Goal: Task Accomplishment & Management: Manage account settings

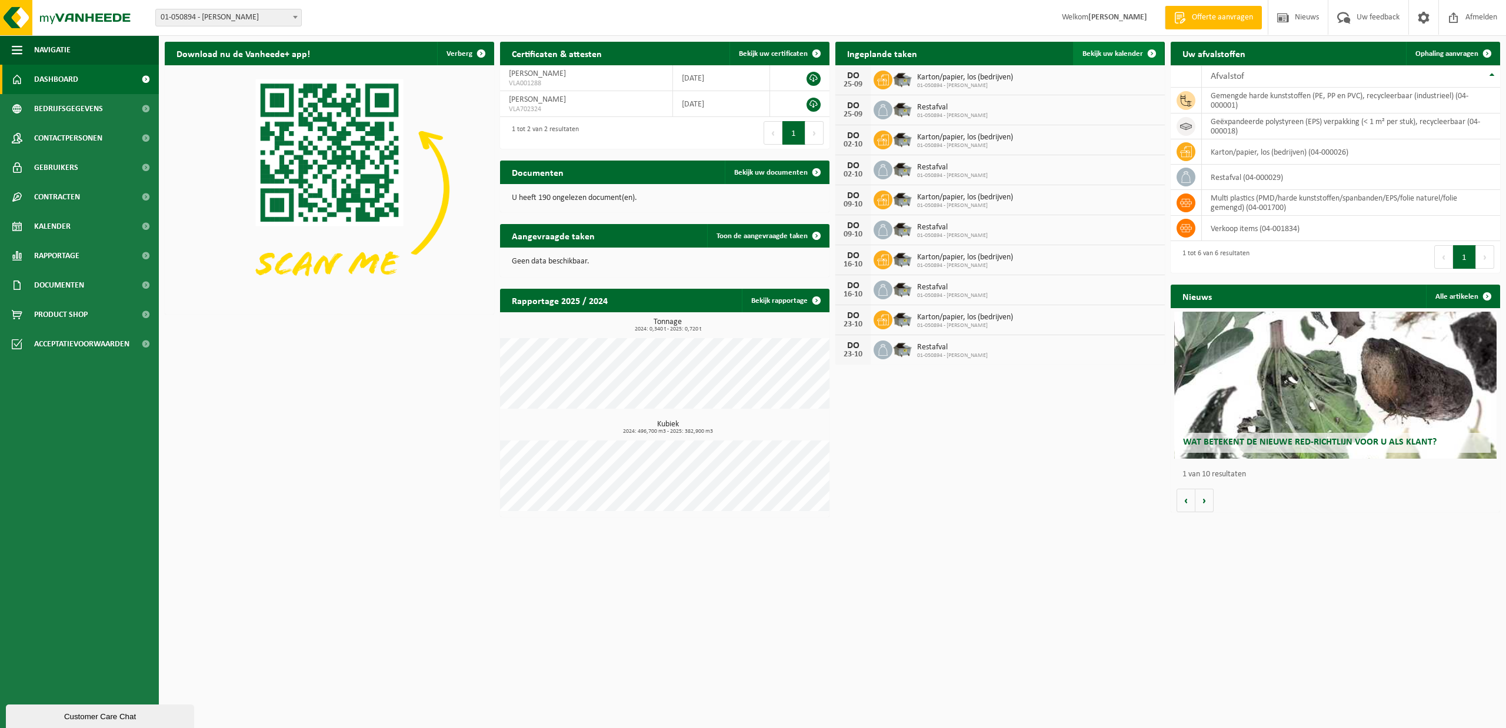
click at [1145, 50] on span at bounding box center [1152, 54] width 24 height 24
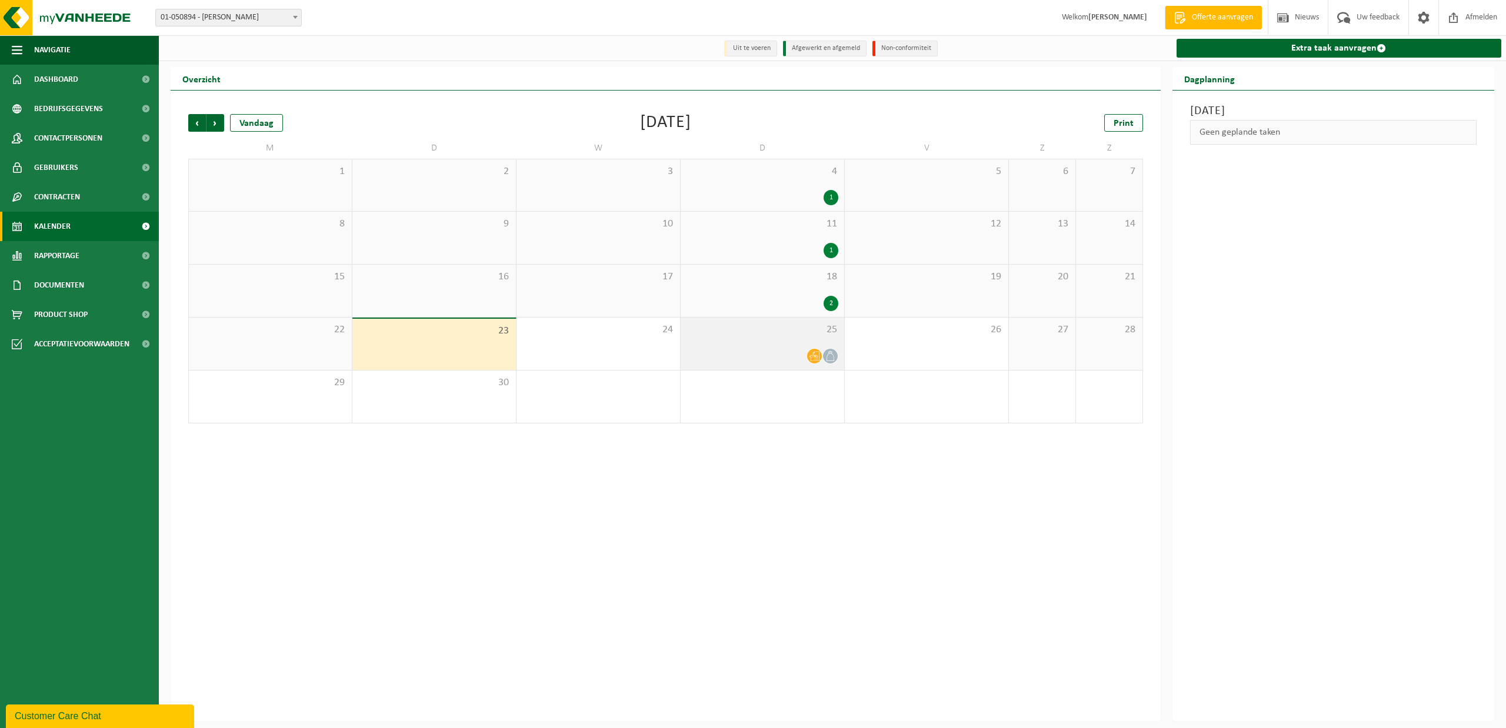
click at [778, 339] on div "25" at bounding box center [763, 344] width 164 height 52
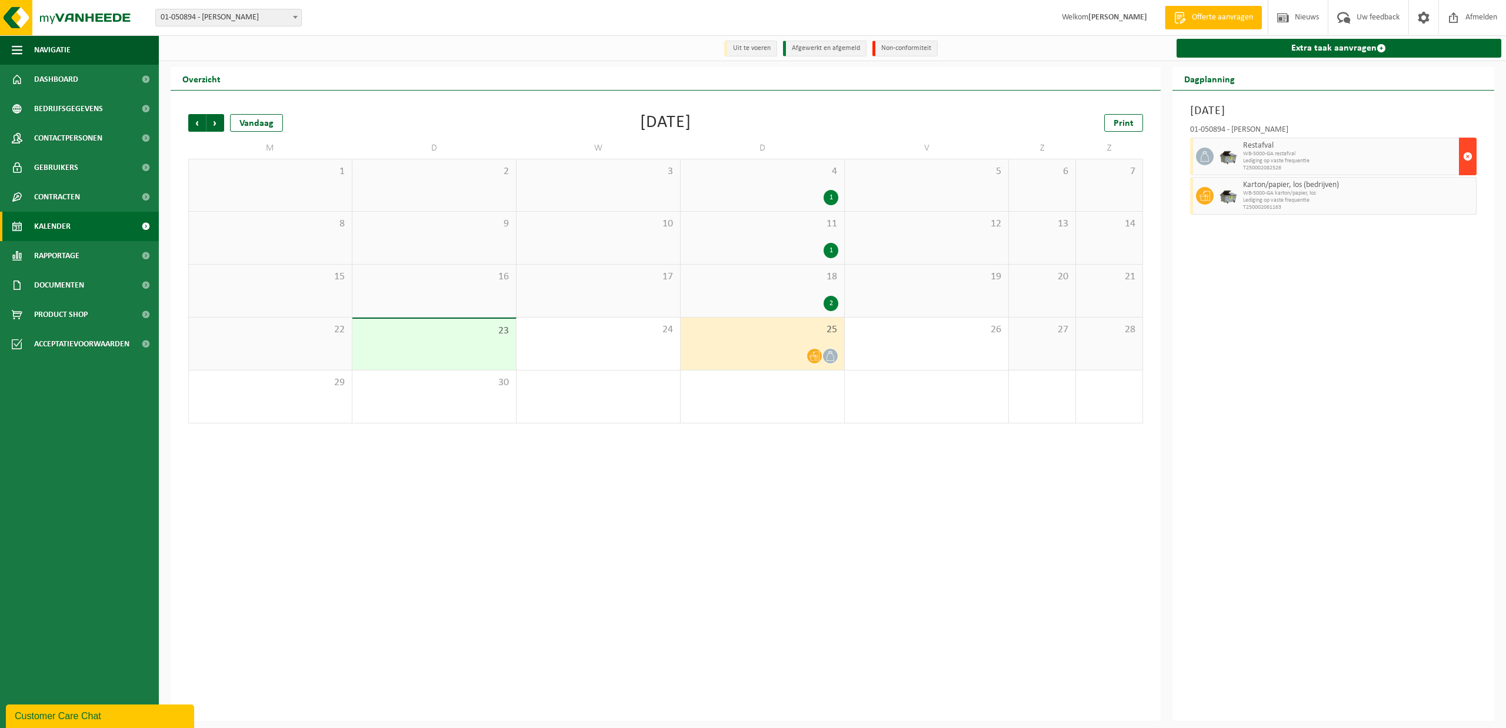
click at [1468, 157] on span "button" at bounding box center [1467, 157] width 9 height 24
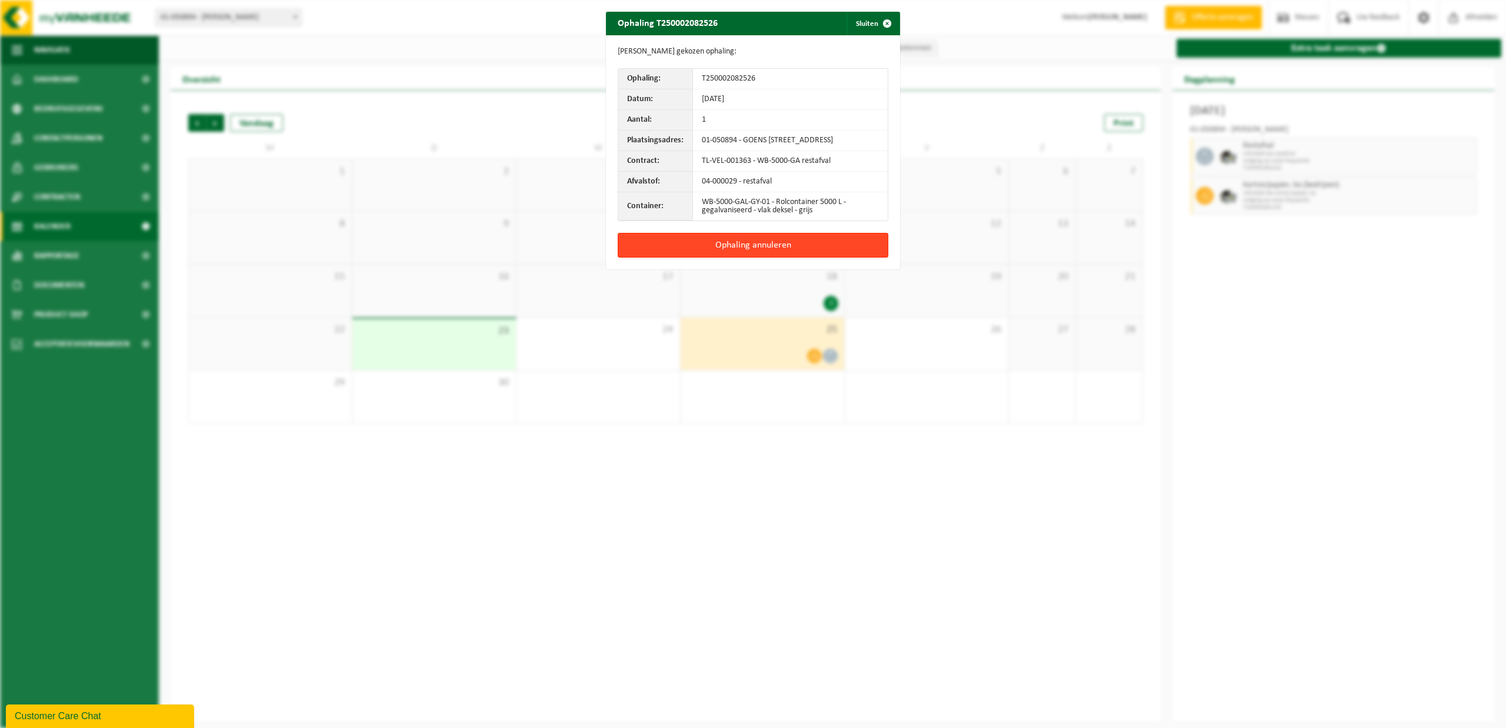
click at [726, 251] on button "Ophaling annuleren" at bounding box center [753, 245] width 271 height 25
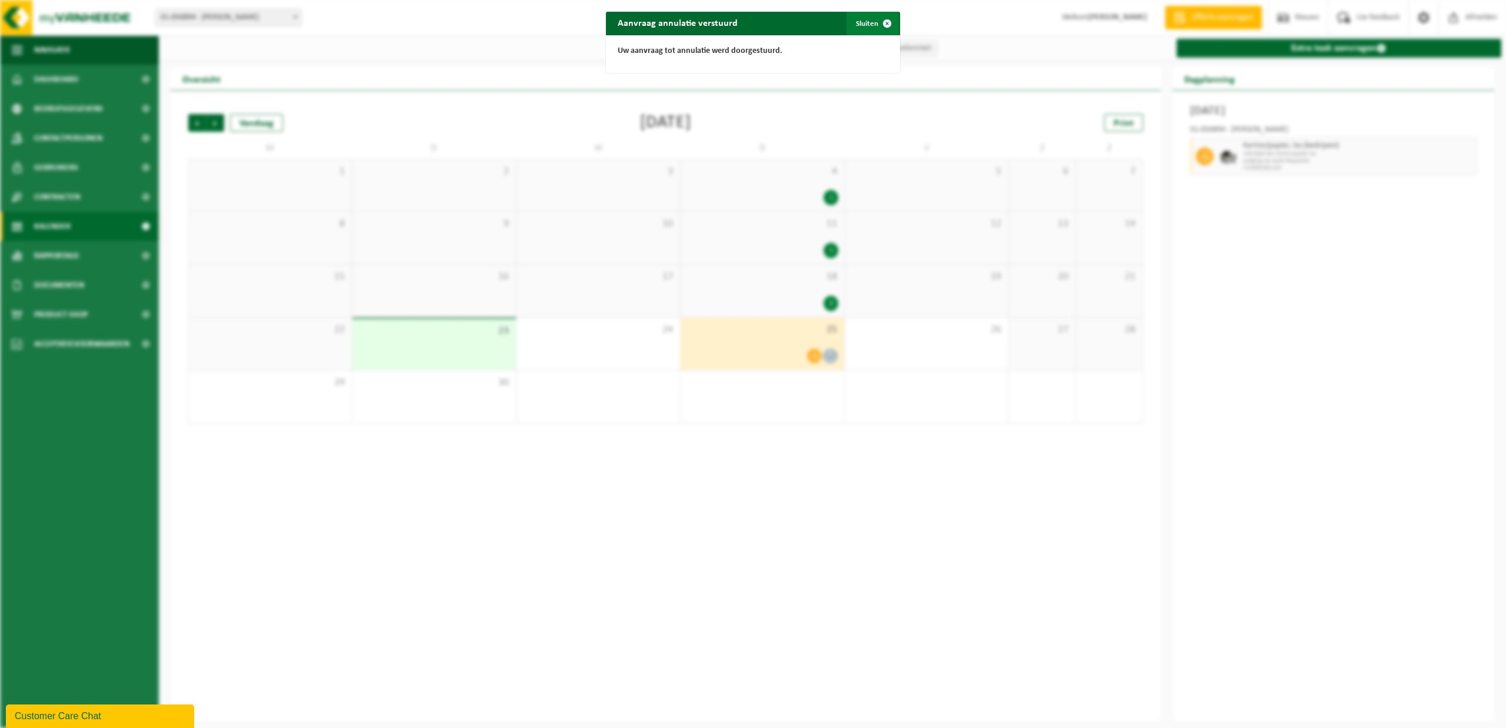
click at [866, 21] on button "Sluiten" at bounding box center [873, 24] width 52 height 24
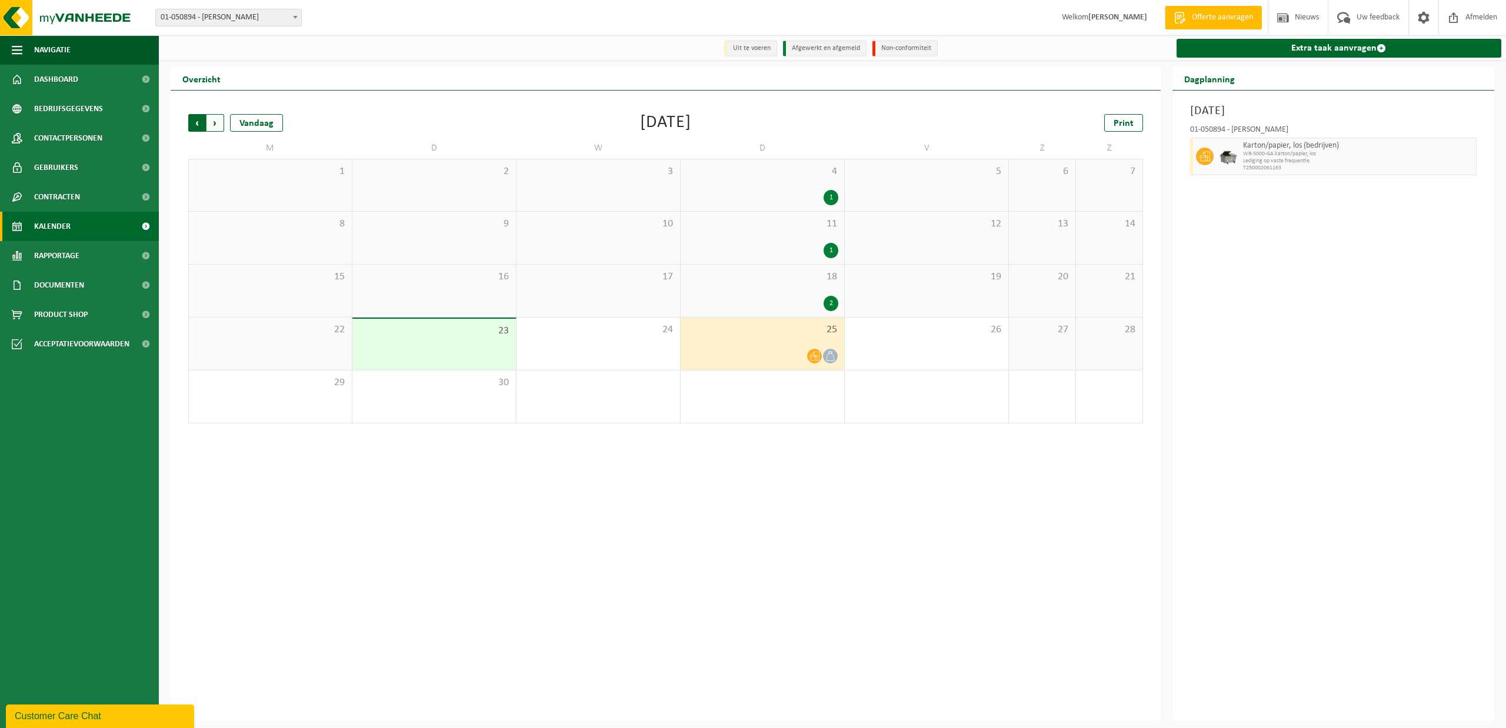
click at [212, 122] on span "Volgende" at bounding box center [216, 123] width 18 height 18
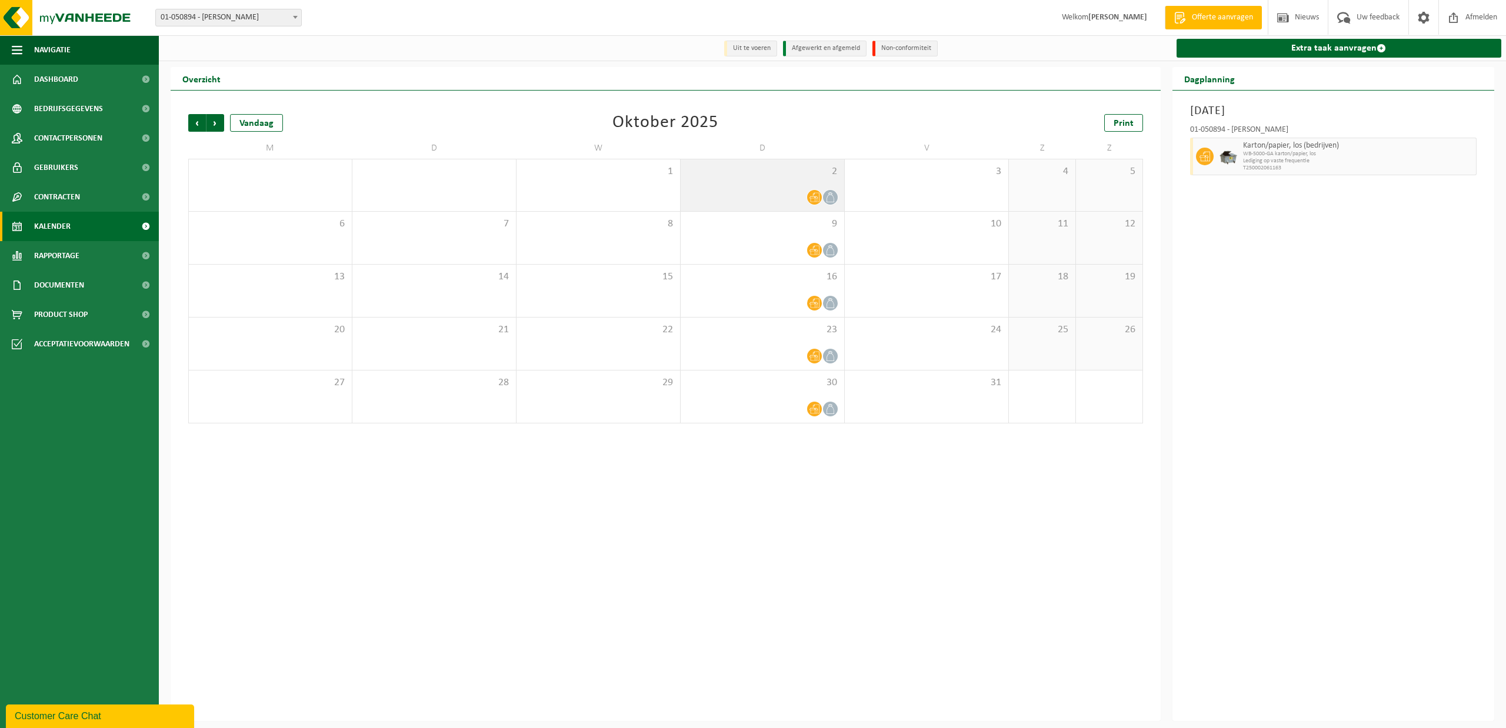
click at [755, 194] on div at bounding box center [763, 197] width 152 height 16
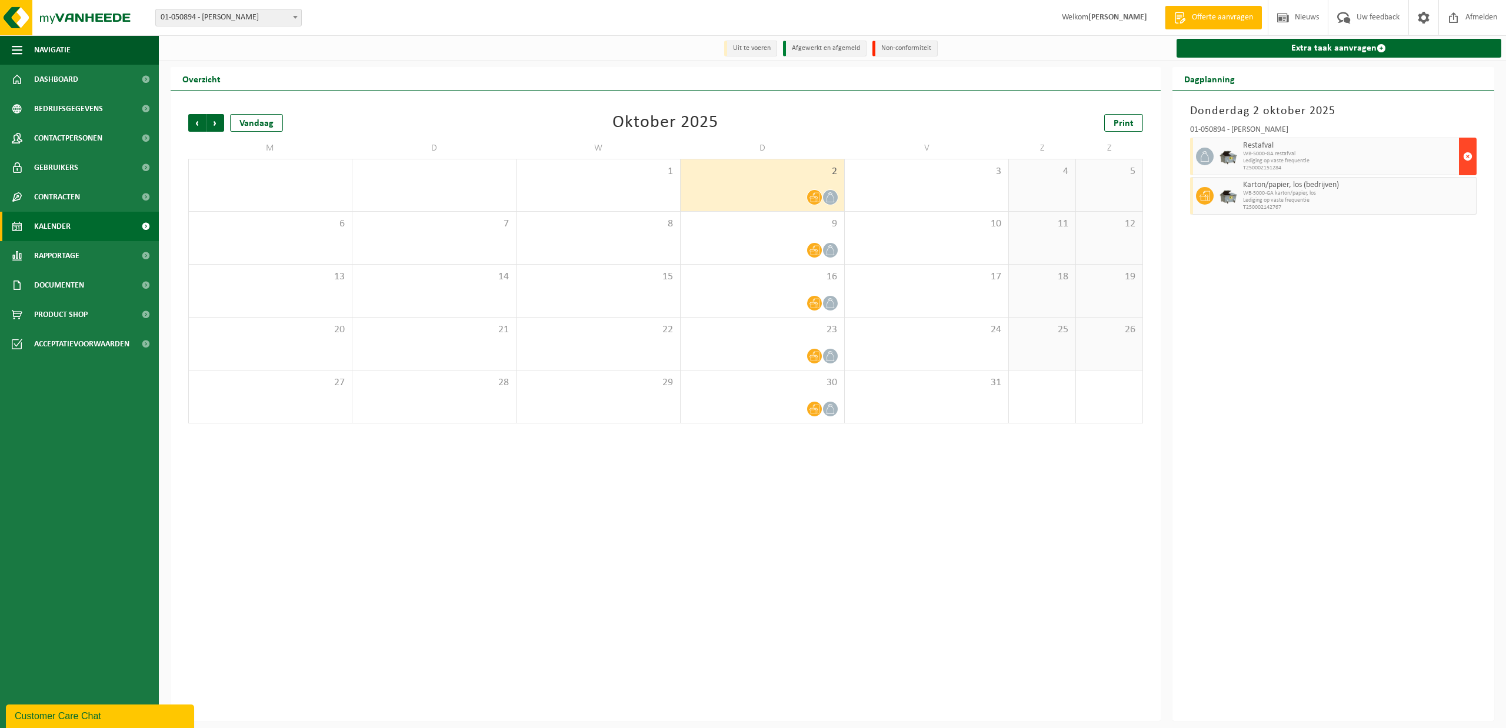
click at [1467, 155] on span "button" at bounding box center [1467, 157] width 9 height 24
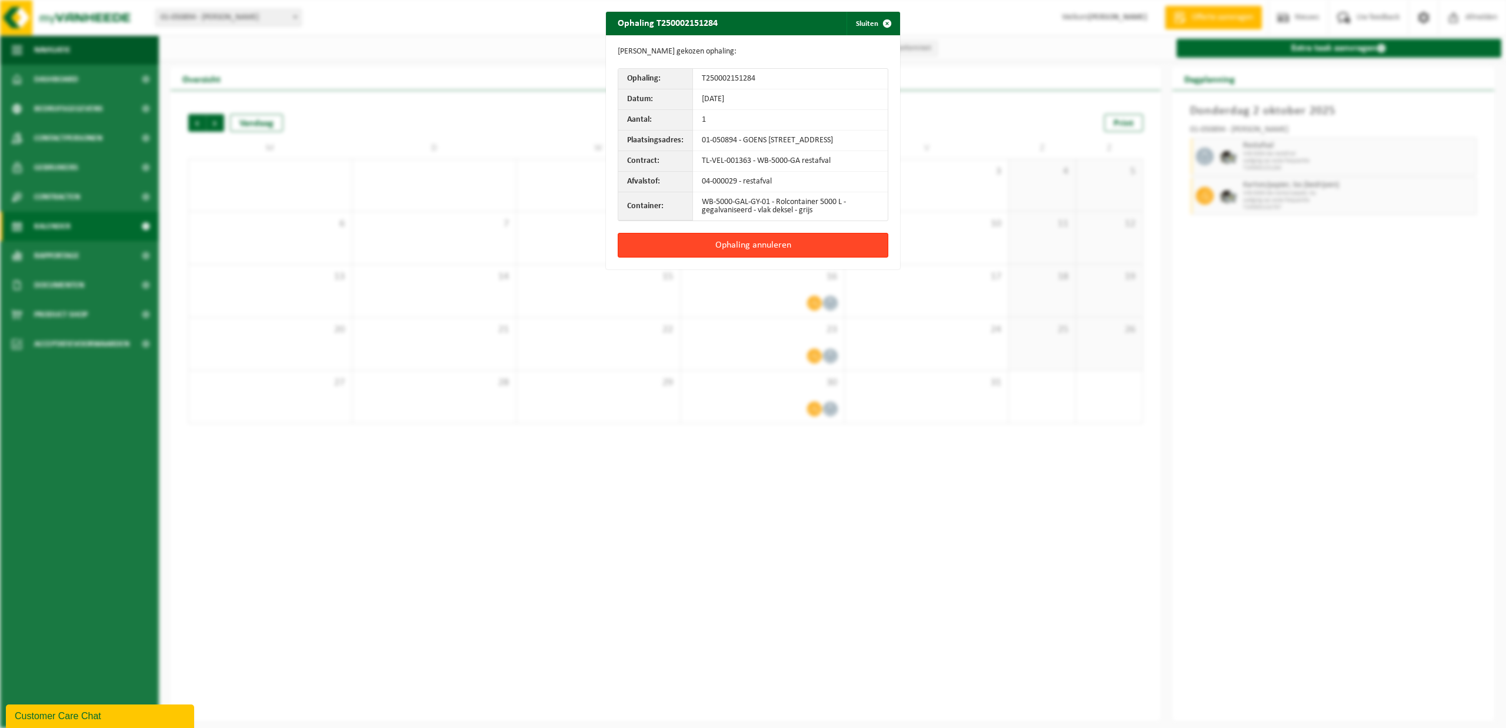
click at [728, 255] on button "Ophaling annuleren" at bounding box center [753, 245] width 271 height 25
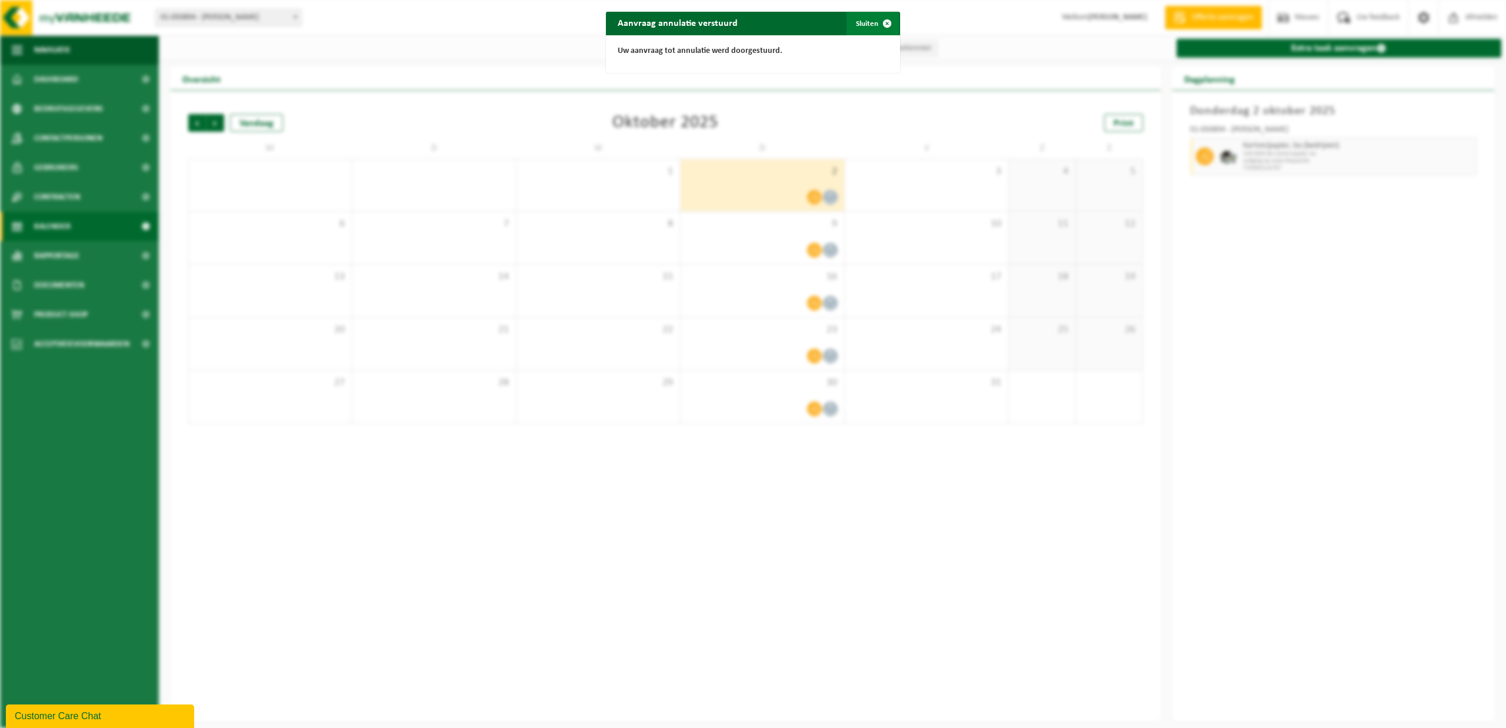
click at [868, 28] on button "Sluiten" at bounding box center [873, 24] width 52 height 24
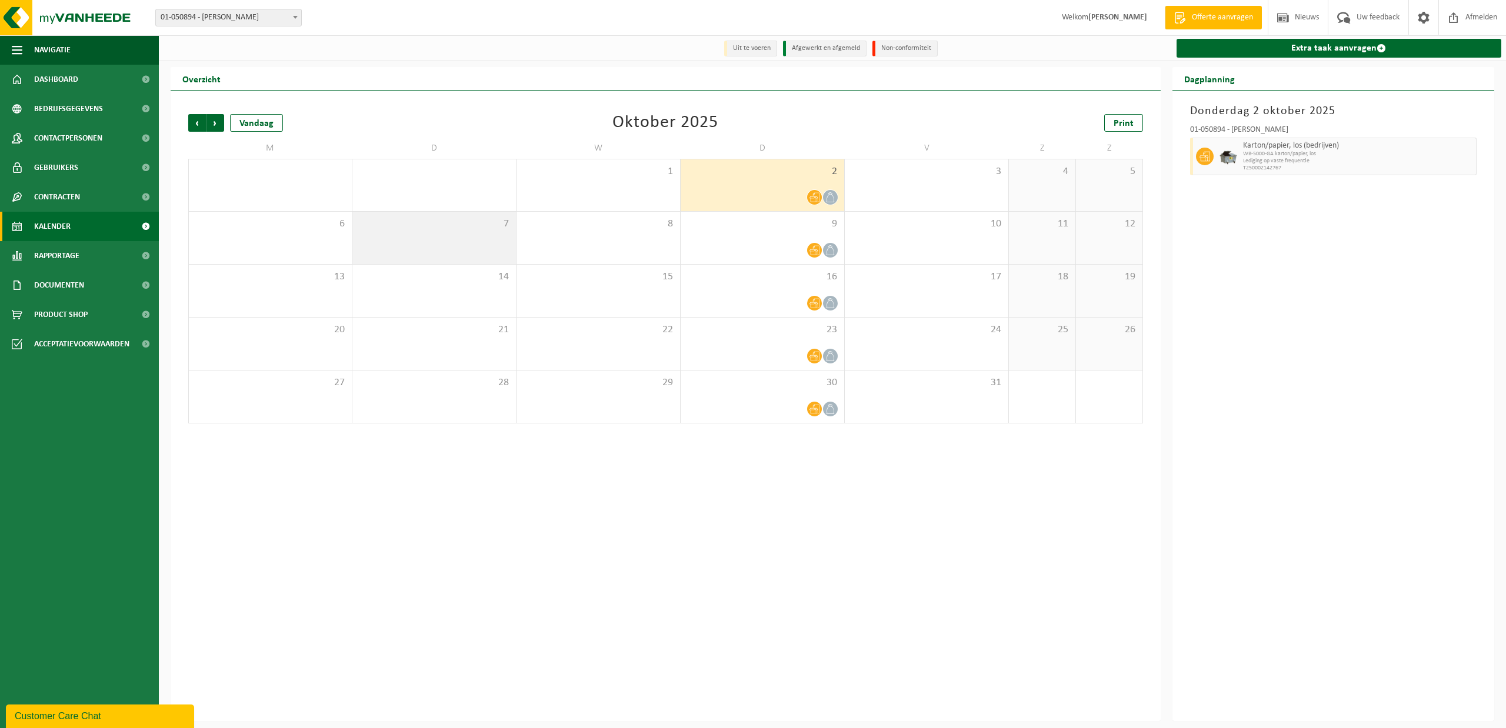
click at [450, 237] on div "7" at bounding box center [434, 238] width 164 height 52
